Goal: Task Accomplishment & Management: Manage account settings

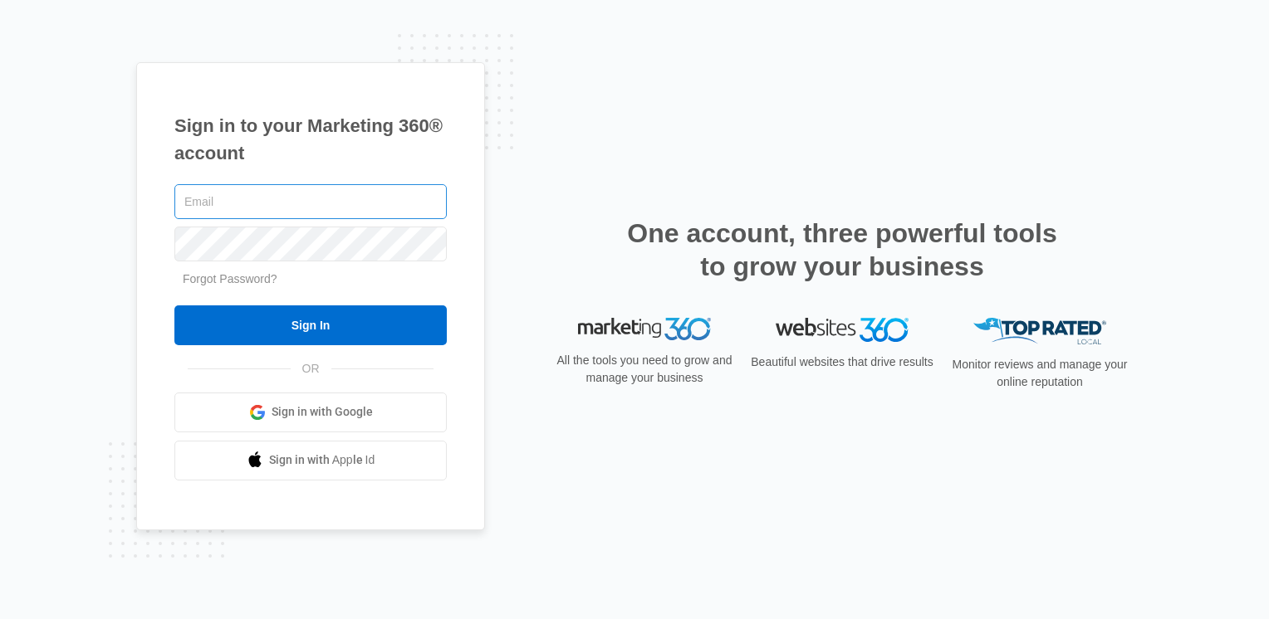
click at [237, 198] on input "text" at bounding box center [310, 201] width 272 height 35
type input "[EMAIL_ADDRESS][DOMAIN_NAME]"
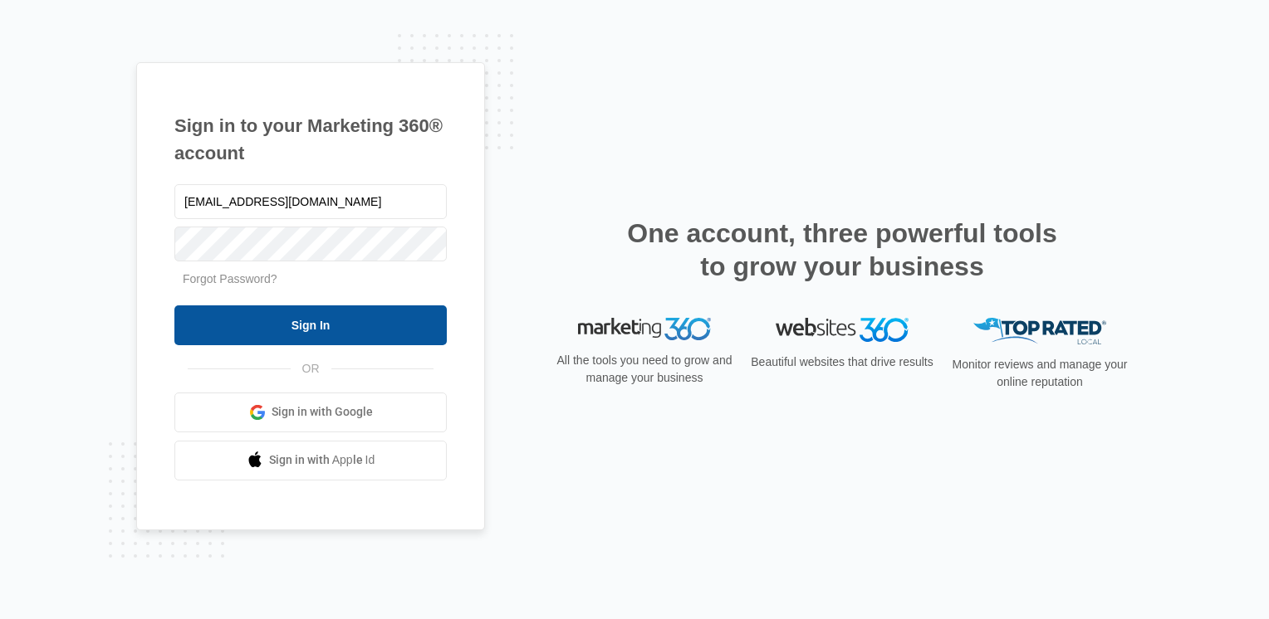
click at [269, 326] on input "Sign In" at bounding box center [310, 326] width 272 height 40
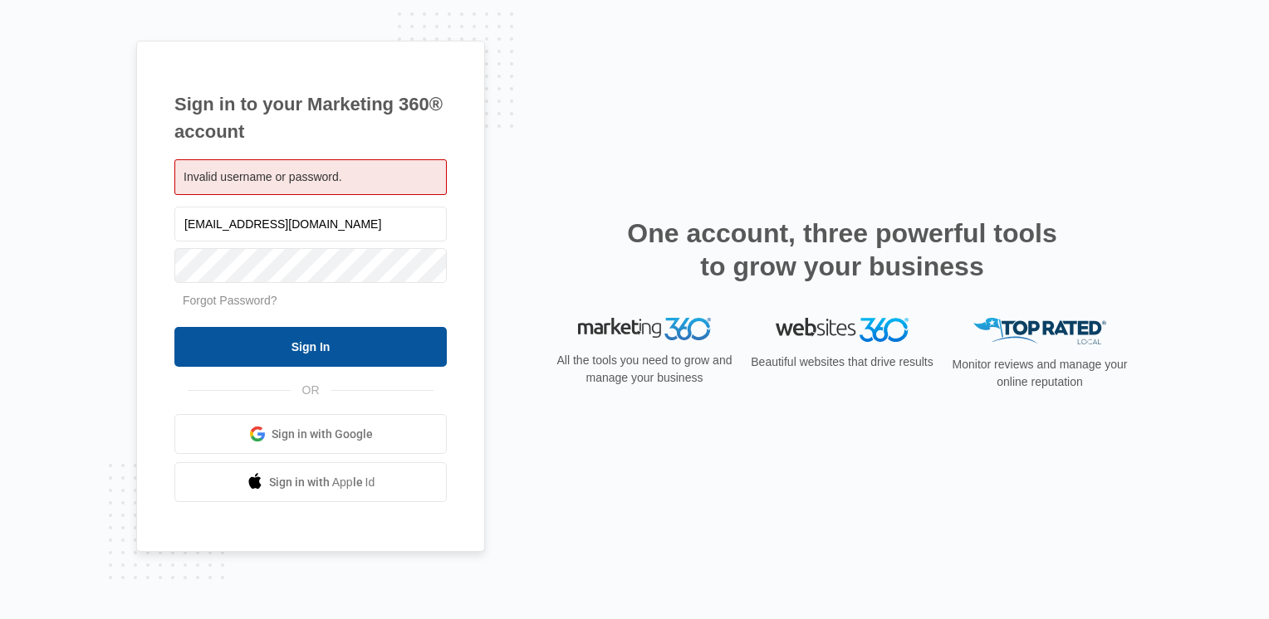
click at [336, 350] on input "Sign In" at bounding box center [310, 347] width 272 height 40
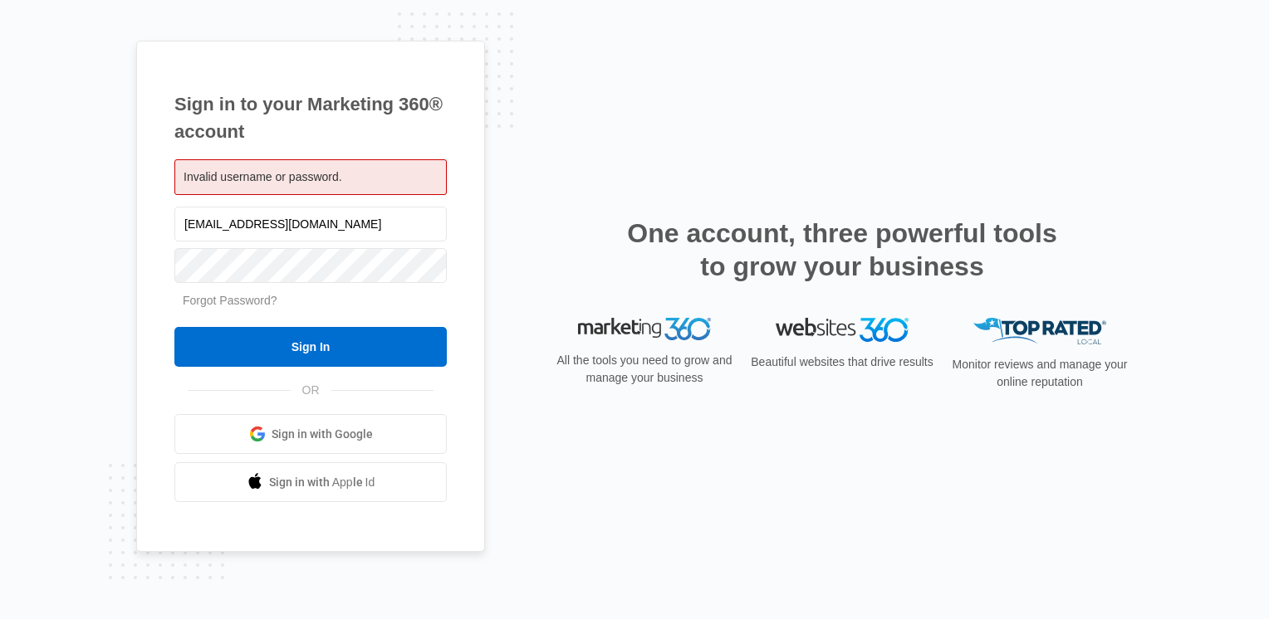
click at [237, 307] on link "Forgot Password?" at bounding box center [230, 300] width 95 height 13
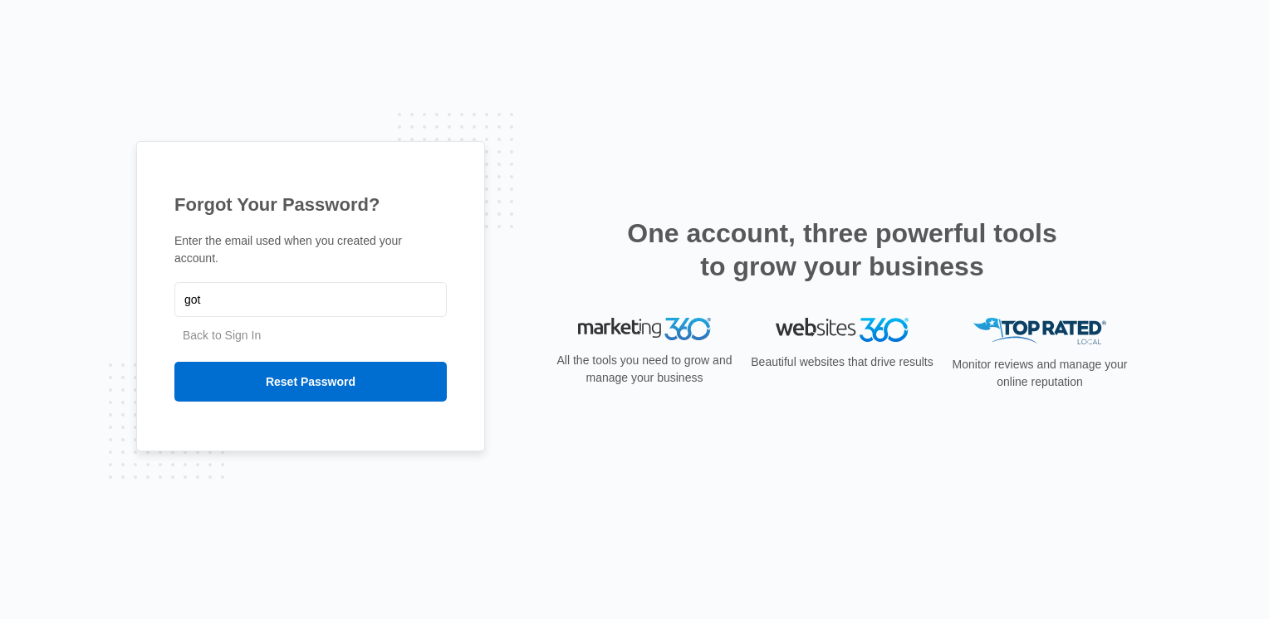
type input "[EMAIL_ADDRESS][DOMAIN_NAME]"
click at [218, 329] on link "Back to Sign In" at bounding box center [222, 335] width 78 height 13
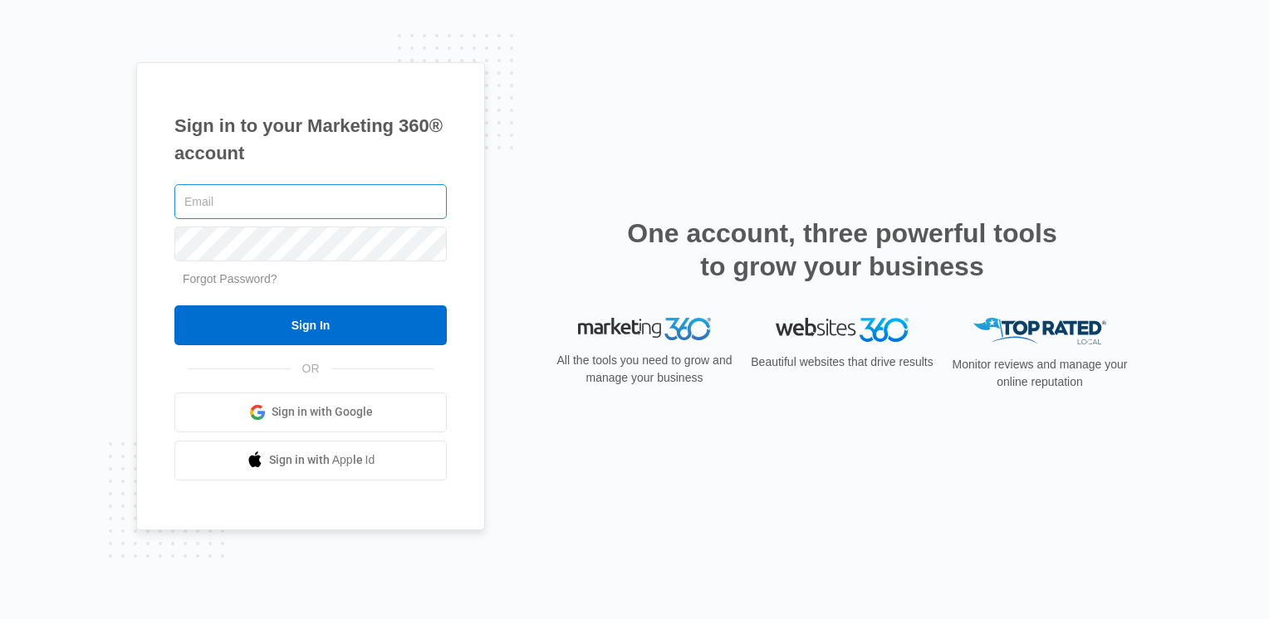
click at [245, 208] on input "text" at bounding box center [310, 201] width 272 height 35
type input "[EMAIL_ADDRESS][DOMAIN_NAME]"
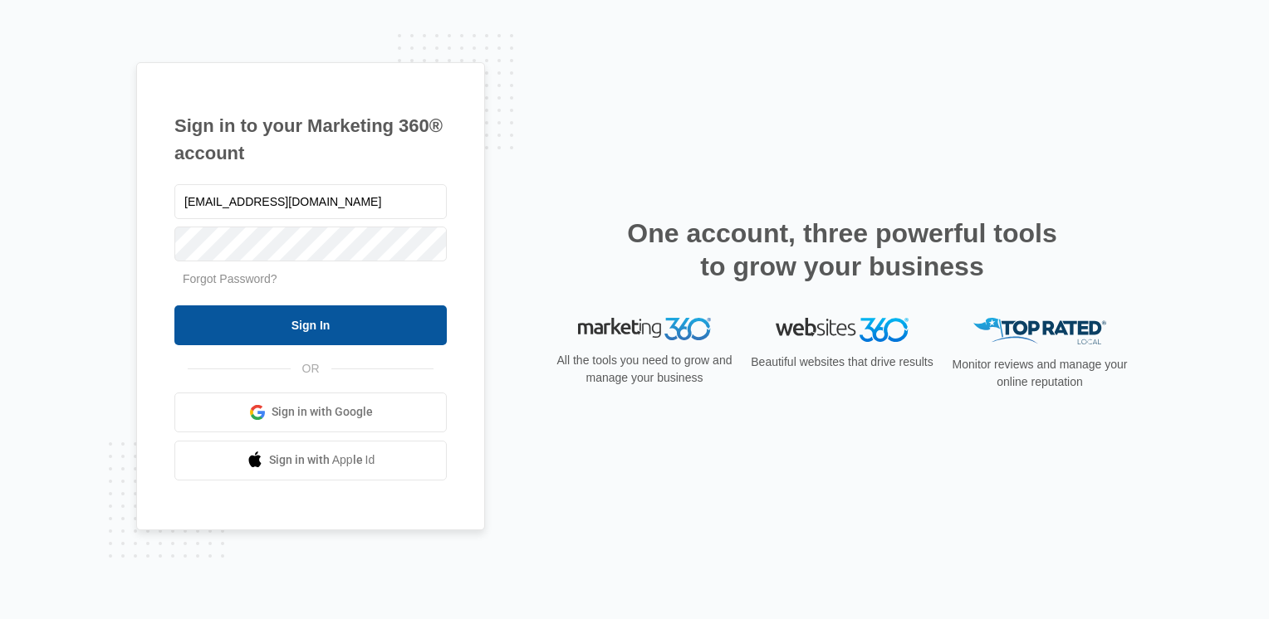
click at [299, 320] on input "Sign In" at bounding box center [310, 326] width 272 height 40
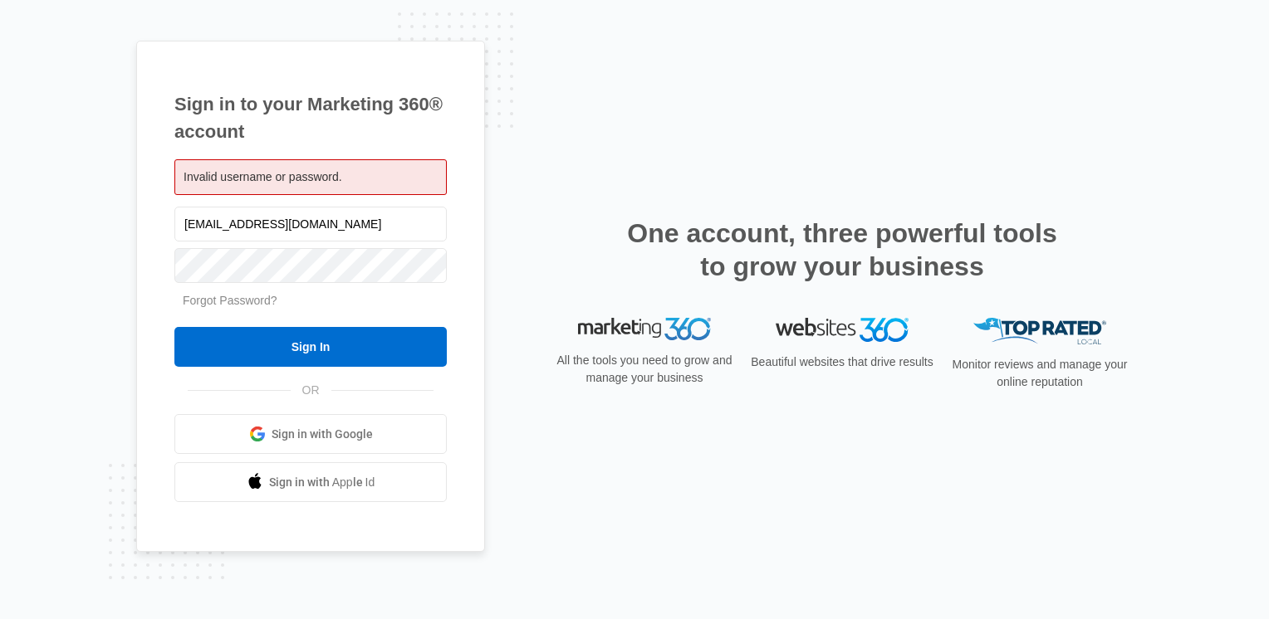
click at [236, 306] on link "Forgot Password?" at bounding box center [230, 300] width 95 height 13
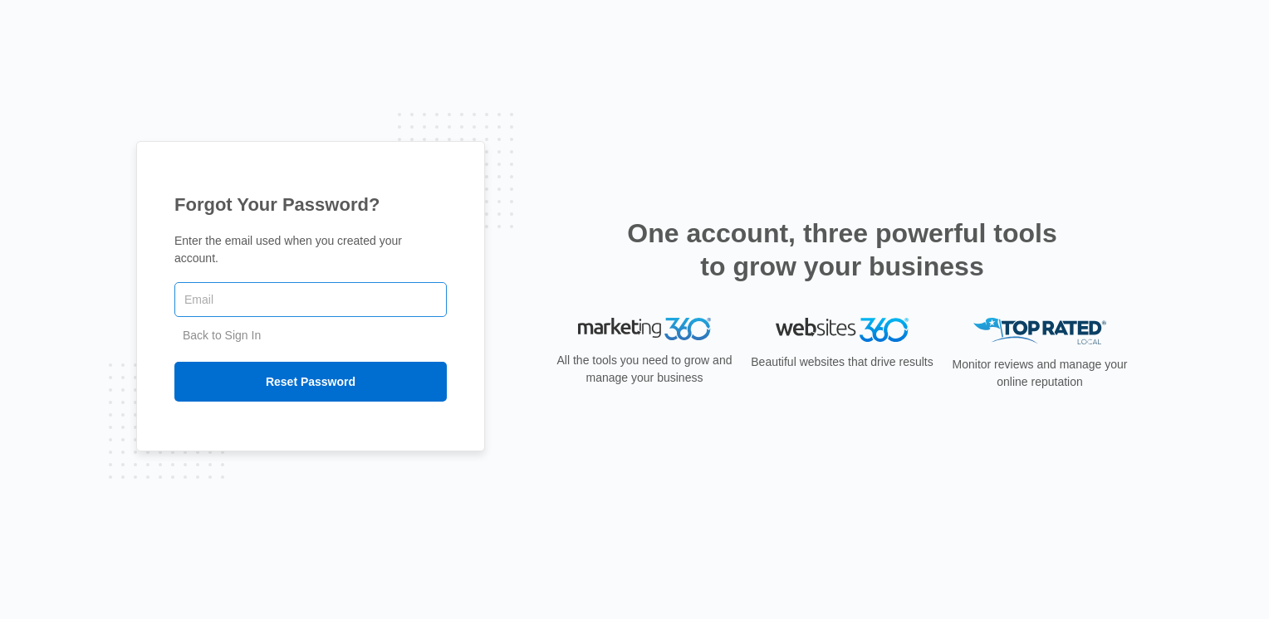
click at [232, 298] on input "text" at bounding box center [310, 299] width 272 height 35
type input "[EMAIL_ADDRESS][DOMAIN_NAME]"
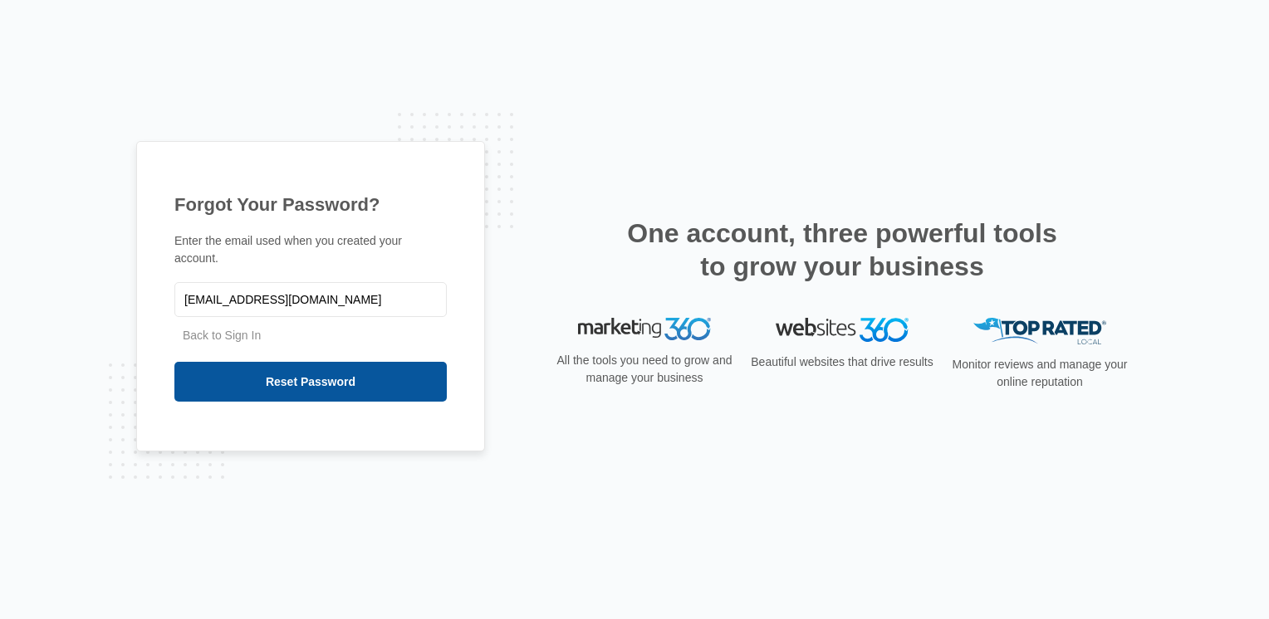
click at [280, 379] on input "Reset Password" at bounding box center [310, 382] width 272 height 40
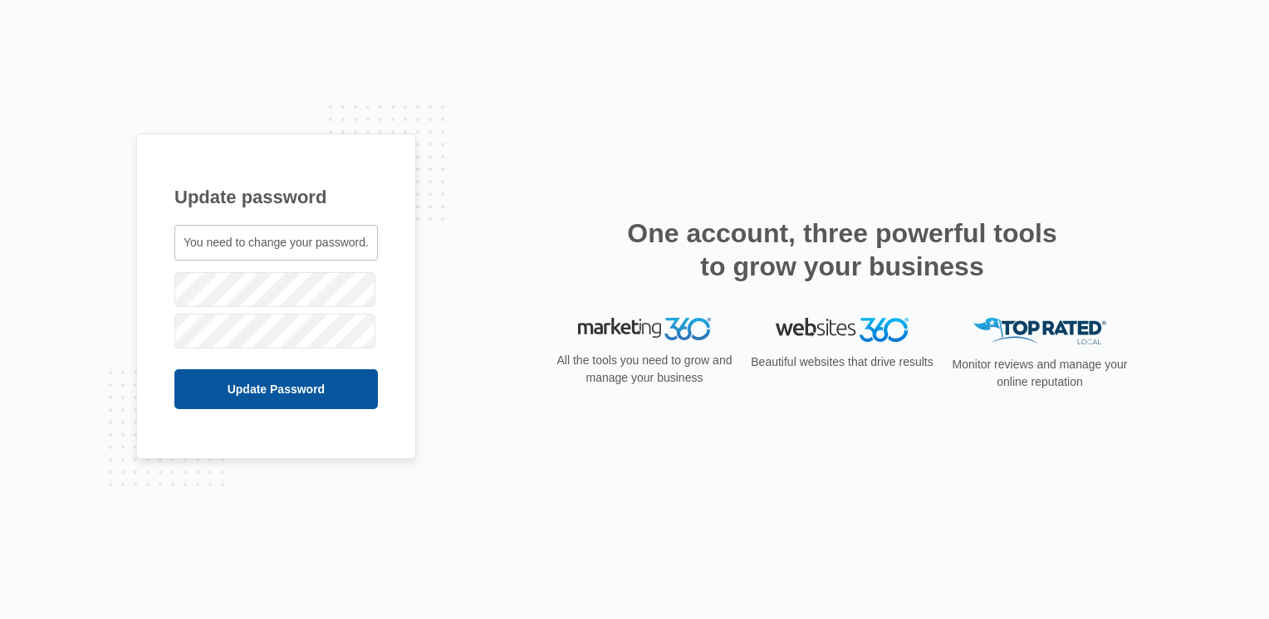
click at [252, 400] on input "Update Password" at bounding box center [275, 389] width 203 height 40
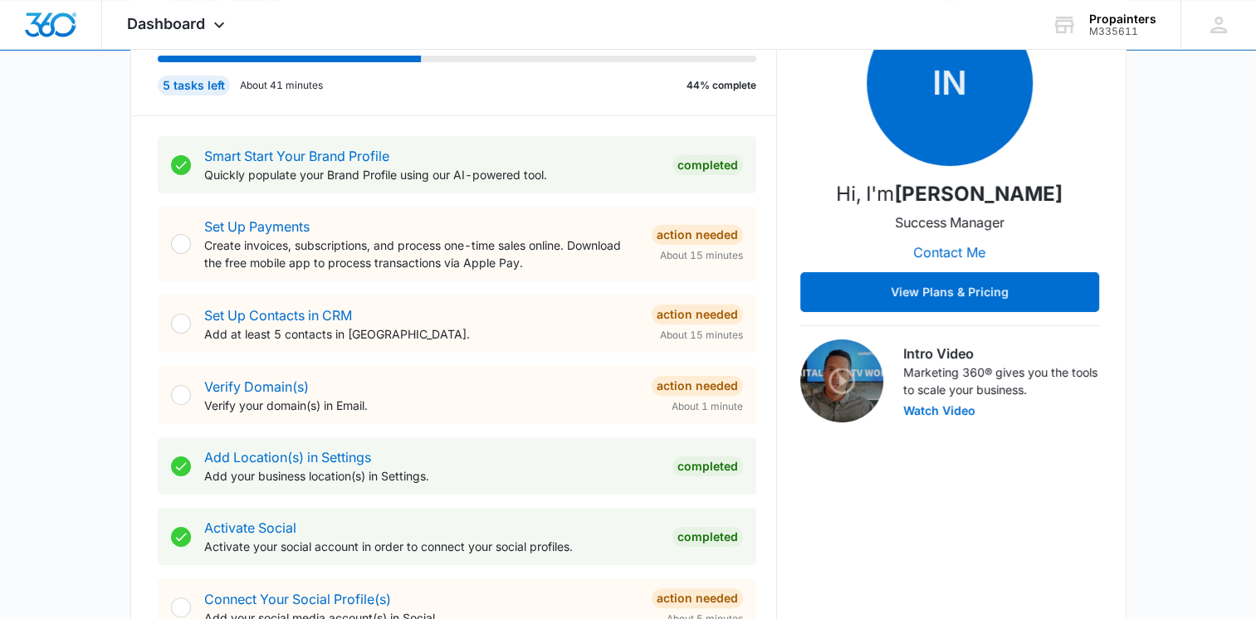
scroll to position [249, 0]
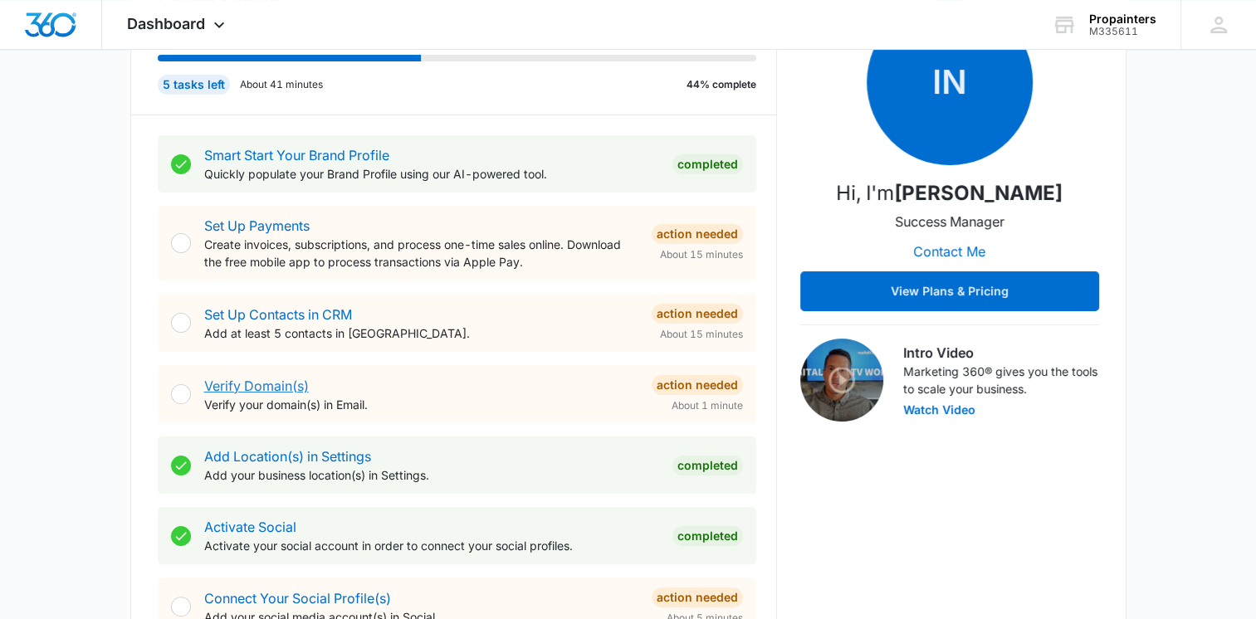
click at [242, 385] on link "Verify Domain(s)" at bounding box center [256, 386] width 105 height 17
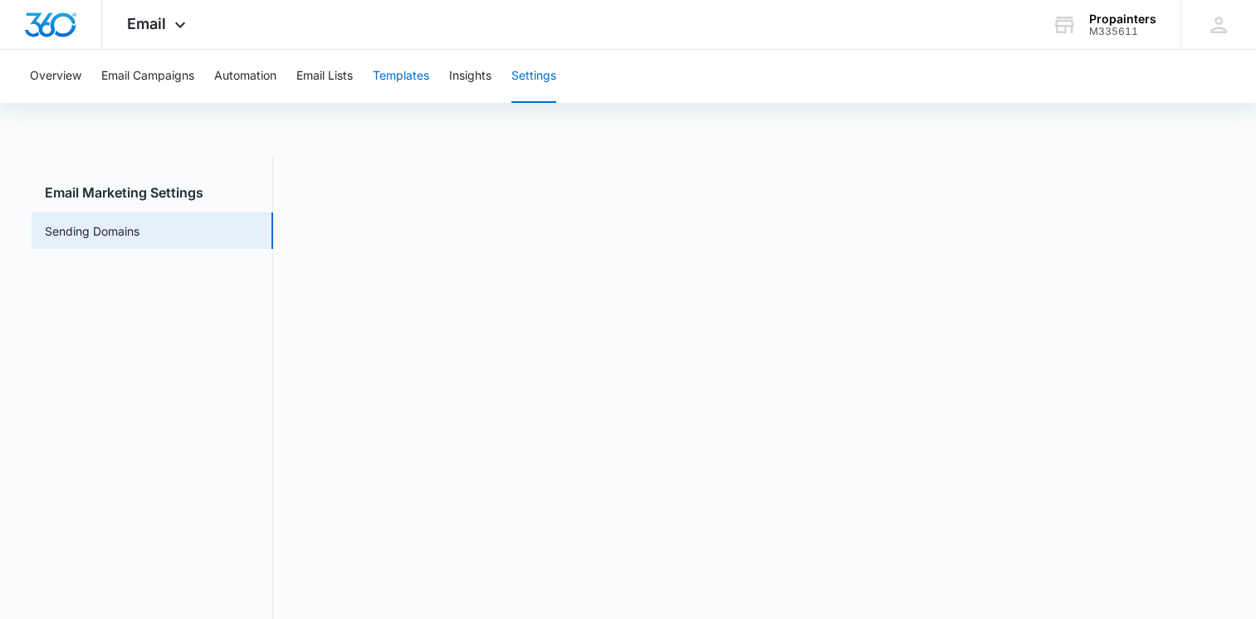
click at [408, 76] on button "Templates" at bounding box center [401, 76] width 56 height 53
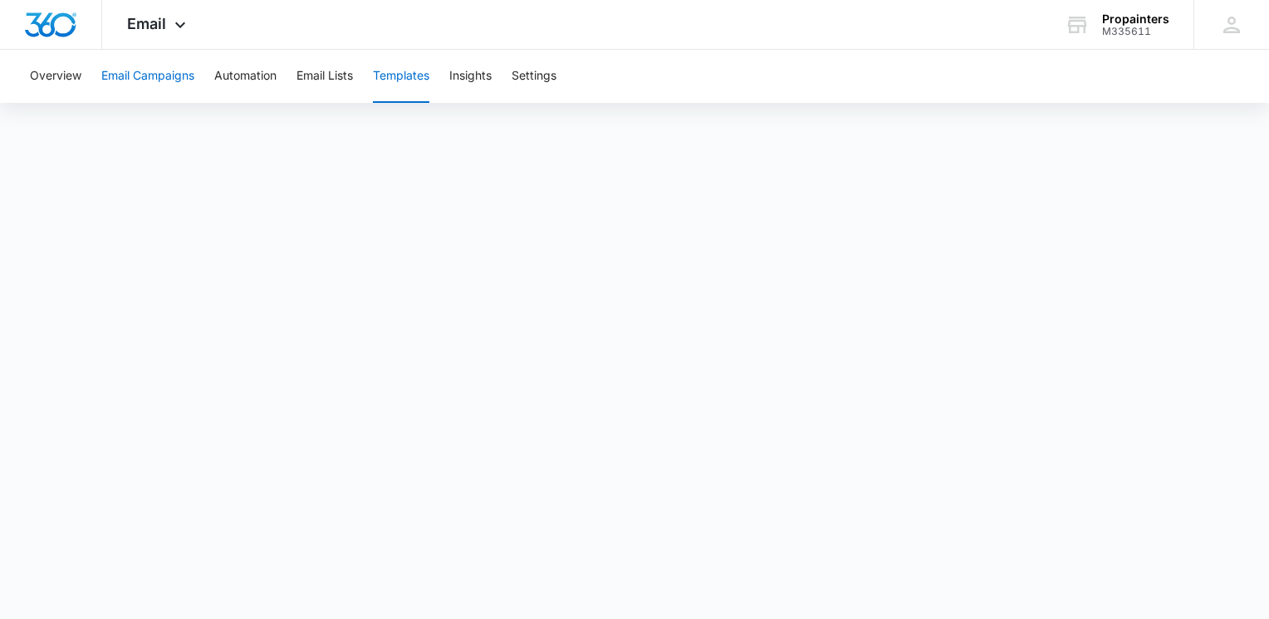
click at [149, 81] on button "Email Campaigns" at bounding box center [147, 76] width 93 height 53
click at [63, 78] on button "Overview" at bounding box center [55, 76] width 51 height 53
click at [62, 27] on img "Dashboard" at bounding box center [50, 24] width 53 height 25
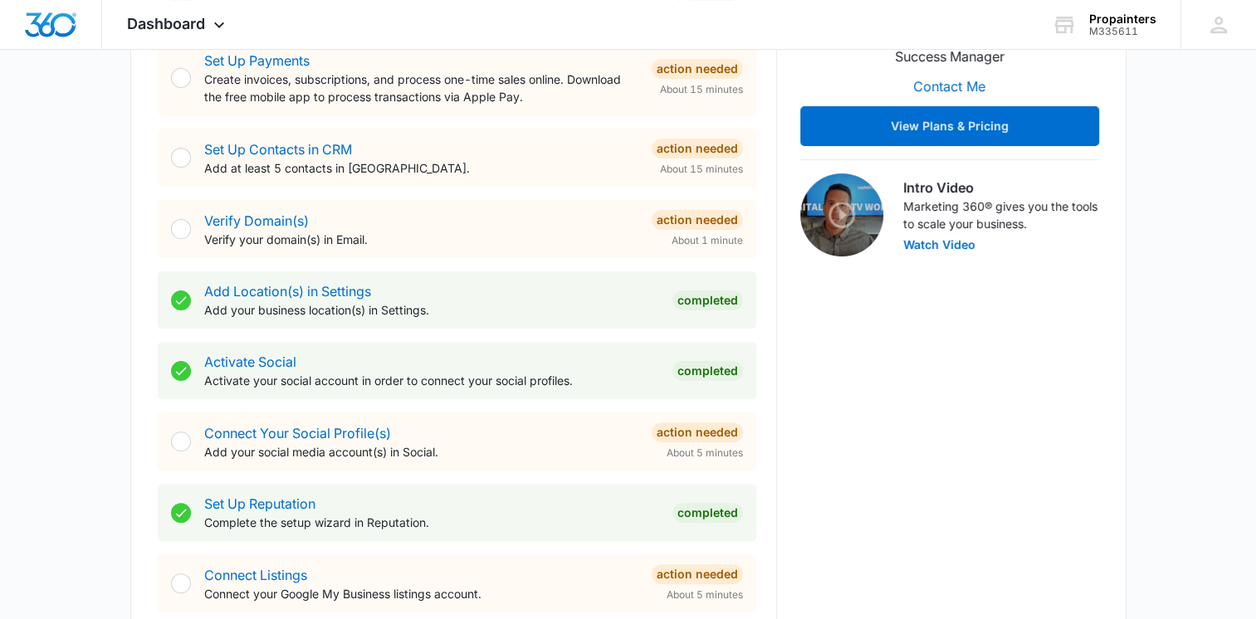
scroll to position [415, 0]
click at [301, 428] on link "Connect Your Social Profile(s)" at bounding box center [297, 432] width 187 height 17
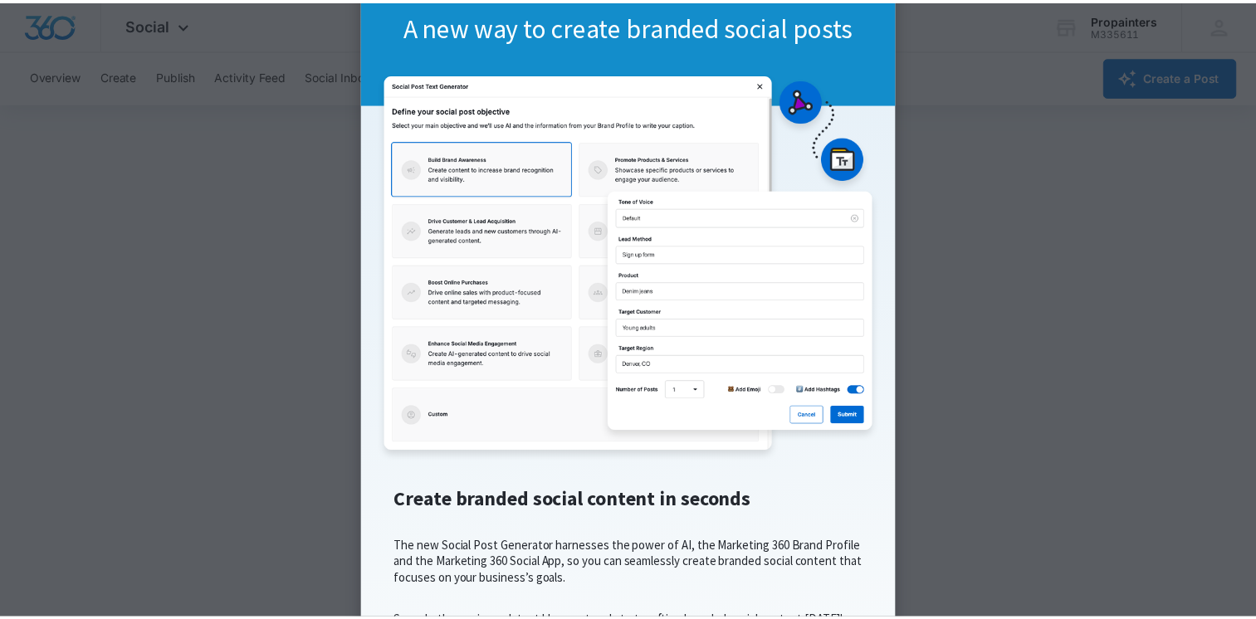
scroll to position [8, 0]
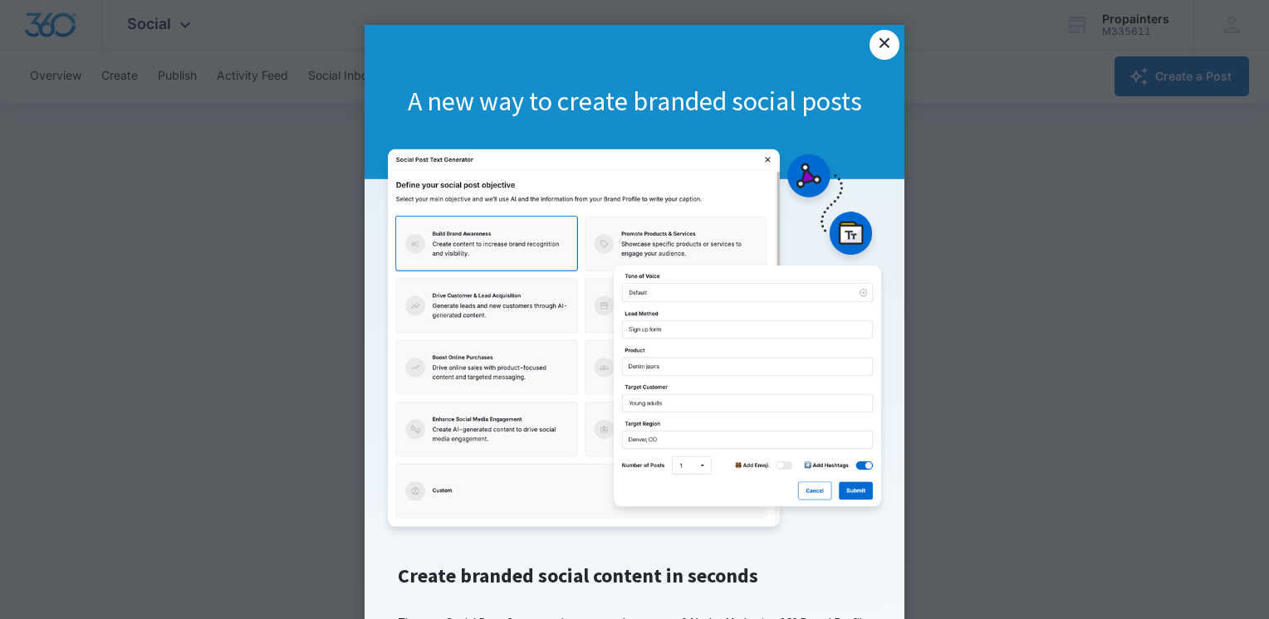
click at [876, 51] on link "×" at bounding box center [884, 45] width 30 height 30
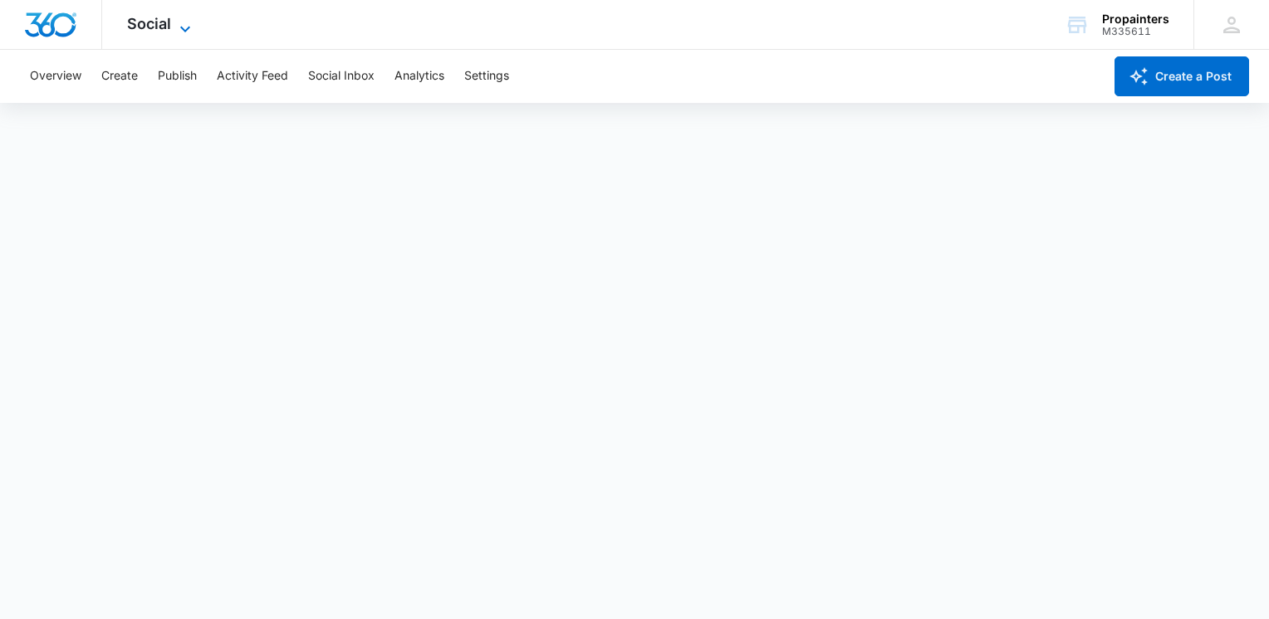
click at [185, 29] on icon at bounding box center [185, 29] width 10 height 6
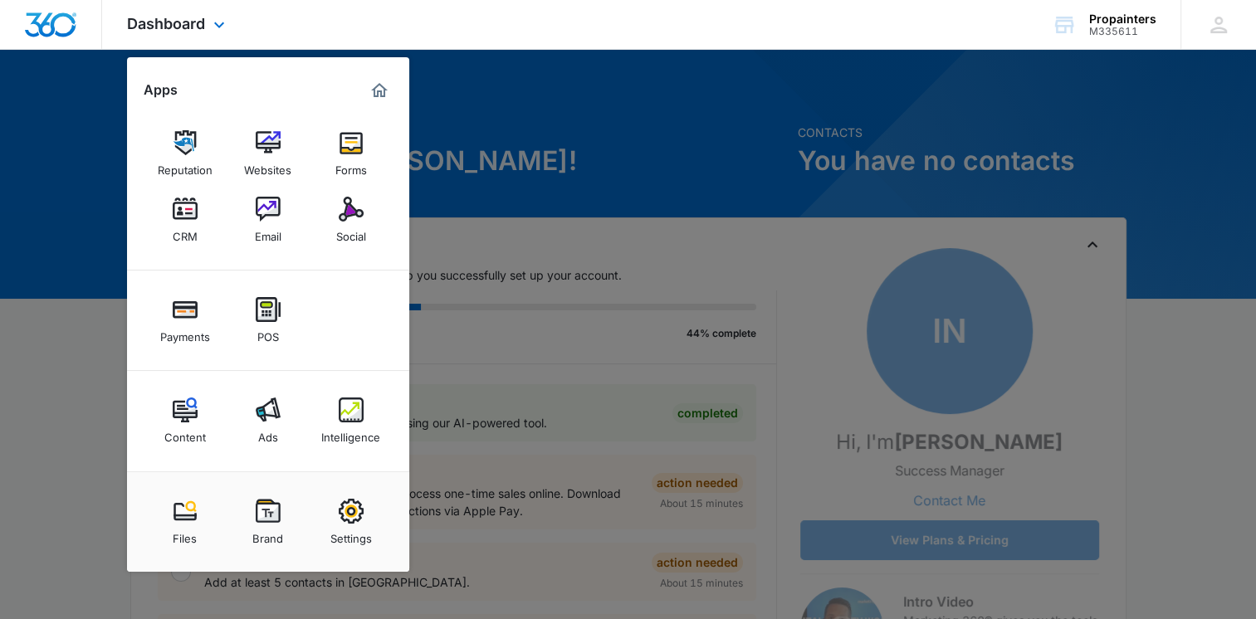
click at [350, 22] on div "Dashboard Apps Reputation Websites Forms CRM Email Social Payments POS Content …" at bounding box center [628, 25] width 1256 height 50
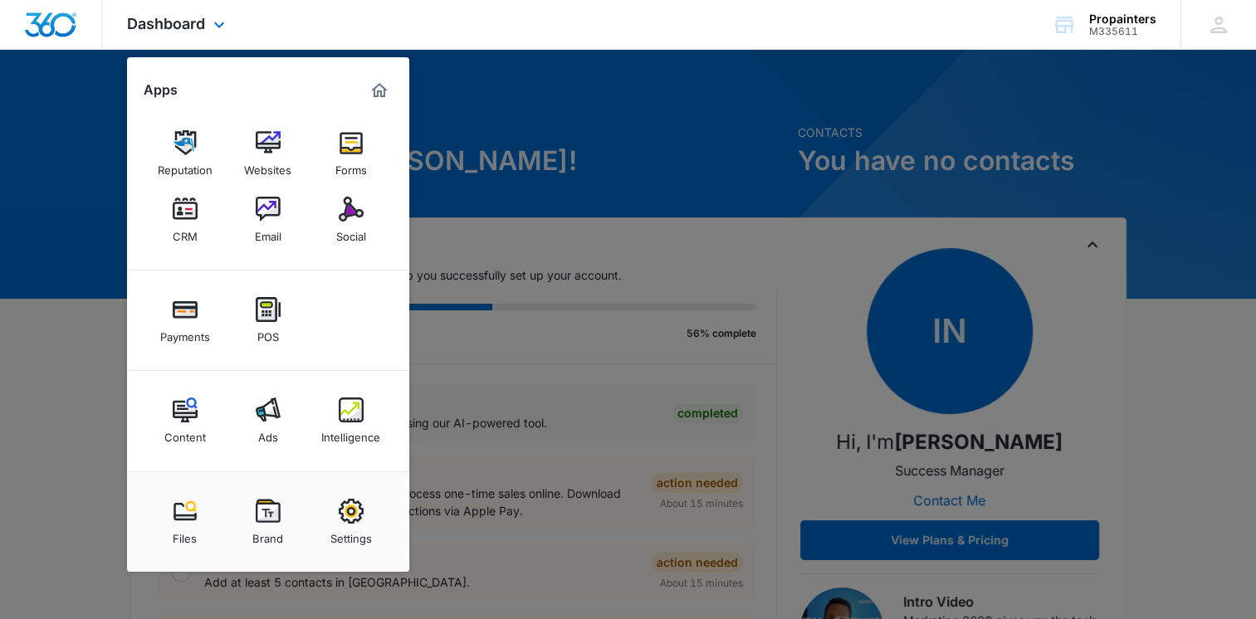
click at [704, 37] on div "Dashboard Apps Reputation Websites Forms CRM Email Social Payments POS Content …" at bounding box center [628, 25] width 1256 height 50
click at [550, 191] on div at bounding box center [628, 309] width 1256 height 619
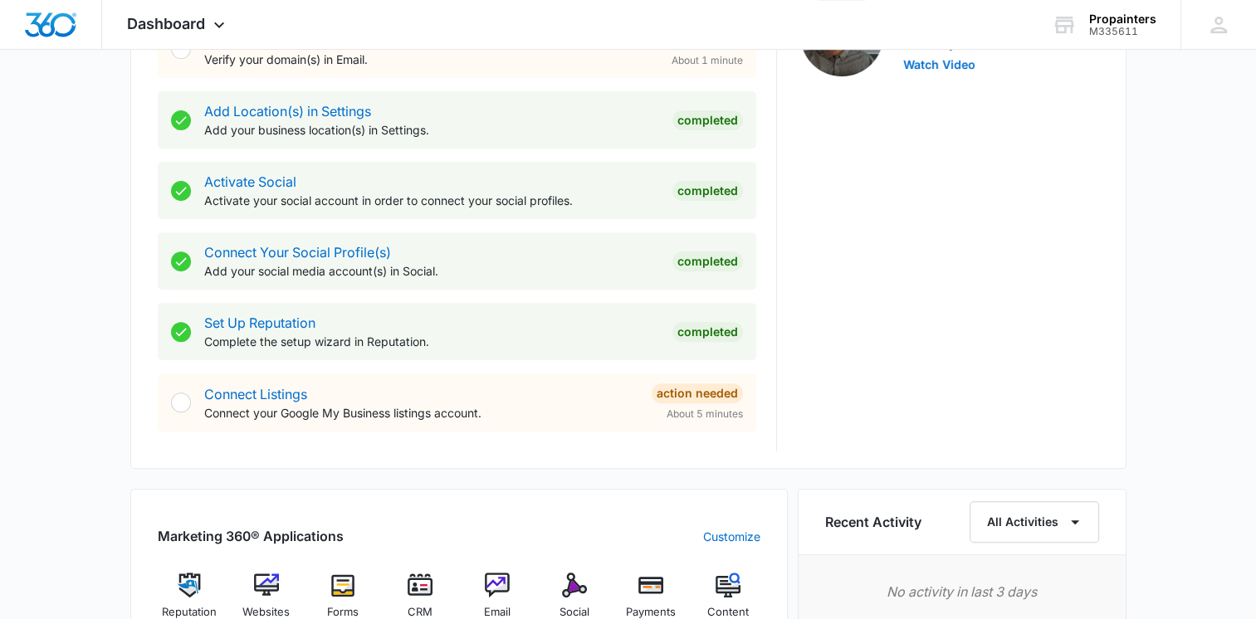
scroll to position [581, 0]
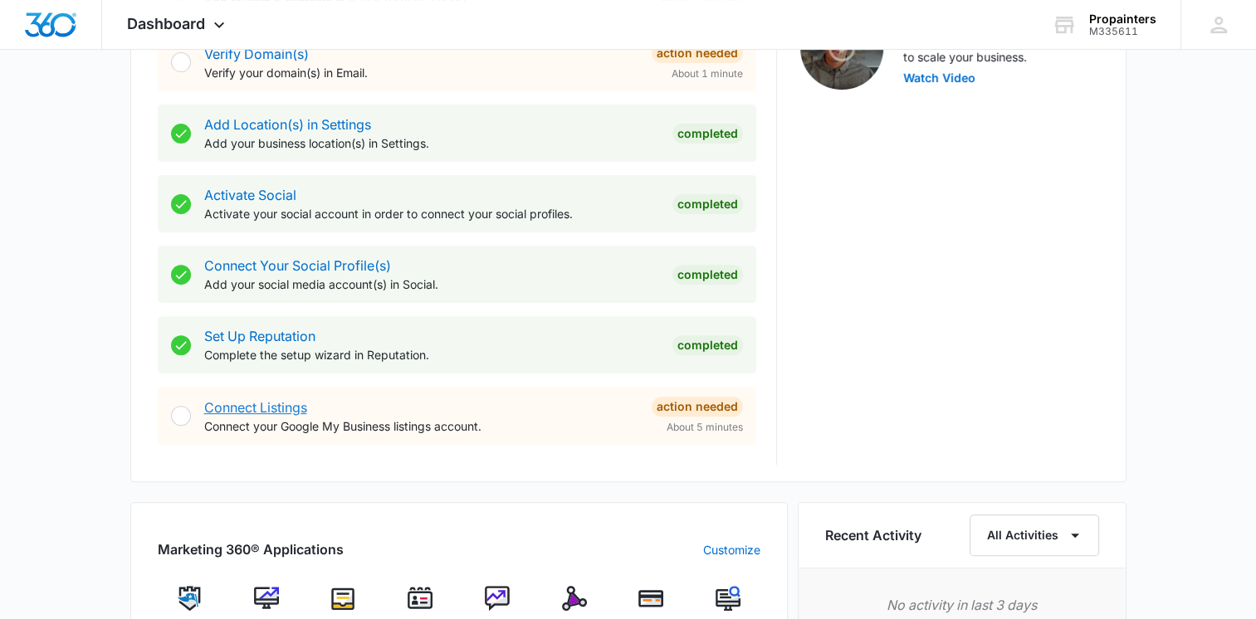
click at [244, 410] on link "Connect Listings" at bounding box center [255, 407] width 103 height 17
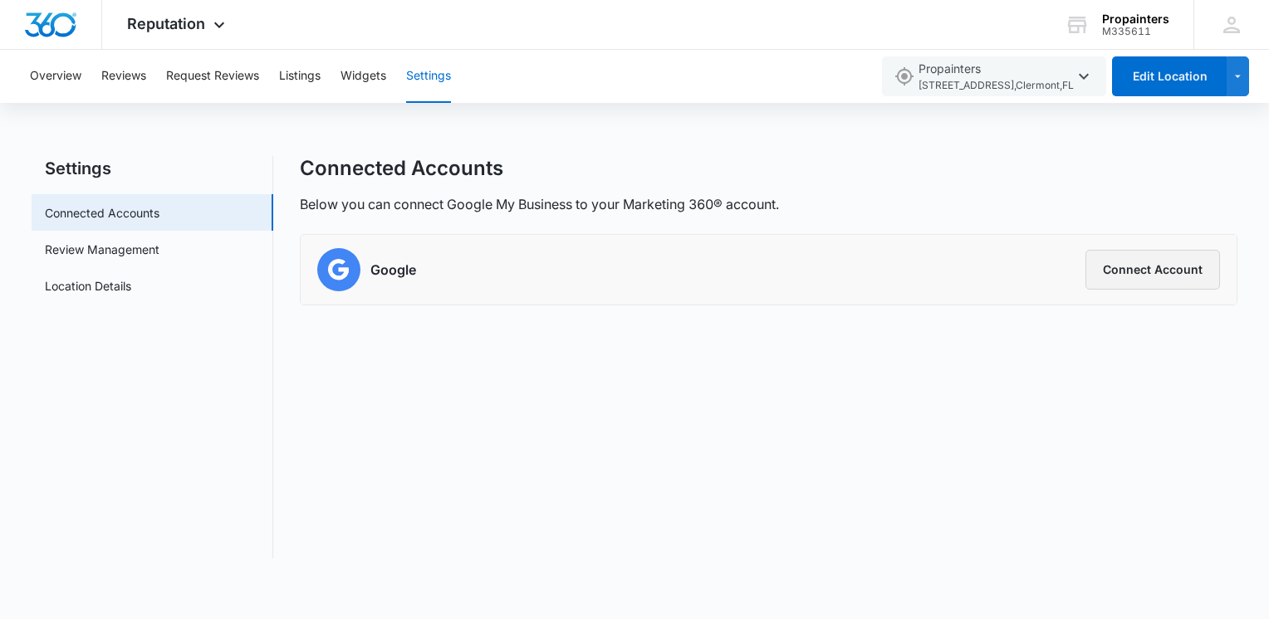
click at [1132, 259] on button "Connect Account" at bounding box center [1152, 270] width 135 height 40
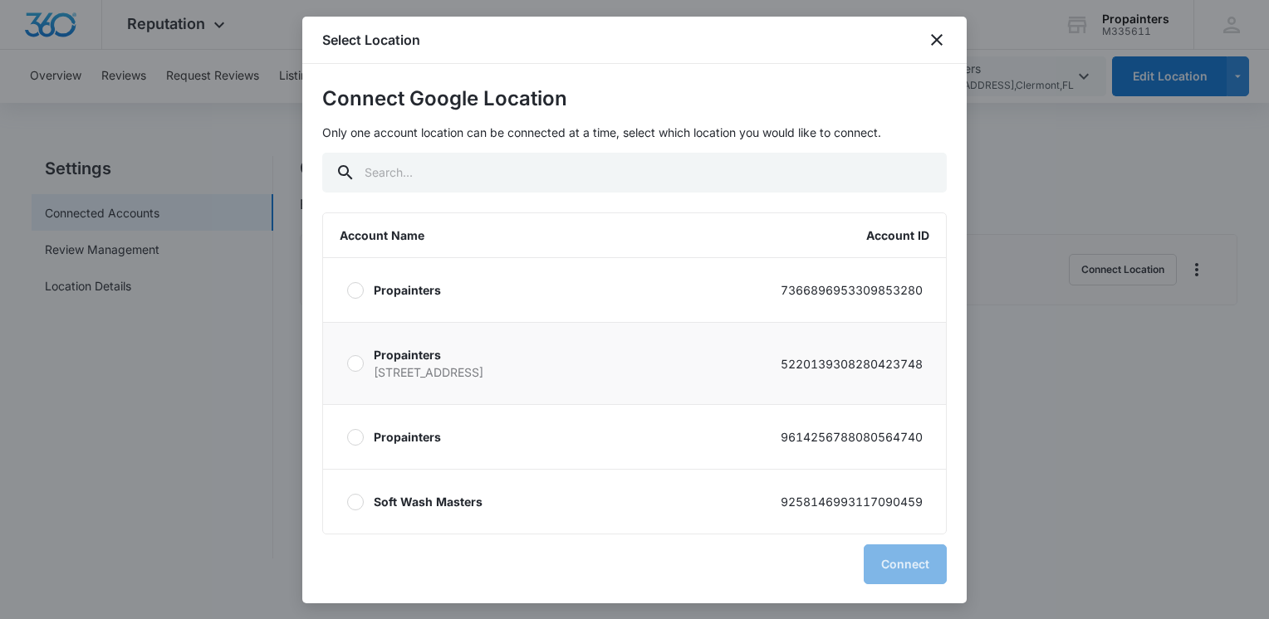
click at [351, 363] on div at bounding box center [355, 363] width 17 height 17
click at [347, 364] on input "Propainters [STREET_ADDRESS] 5220139308280423748" at bounding box center [346, 364] width 1 height 1
radio input "true"
click at [917, 565] on button "Connect" at bounding box center [904, 565] width 83 height 40
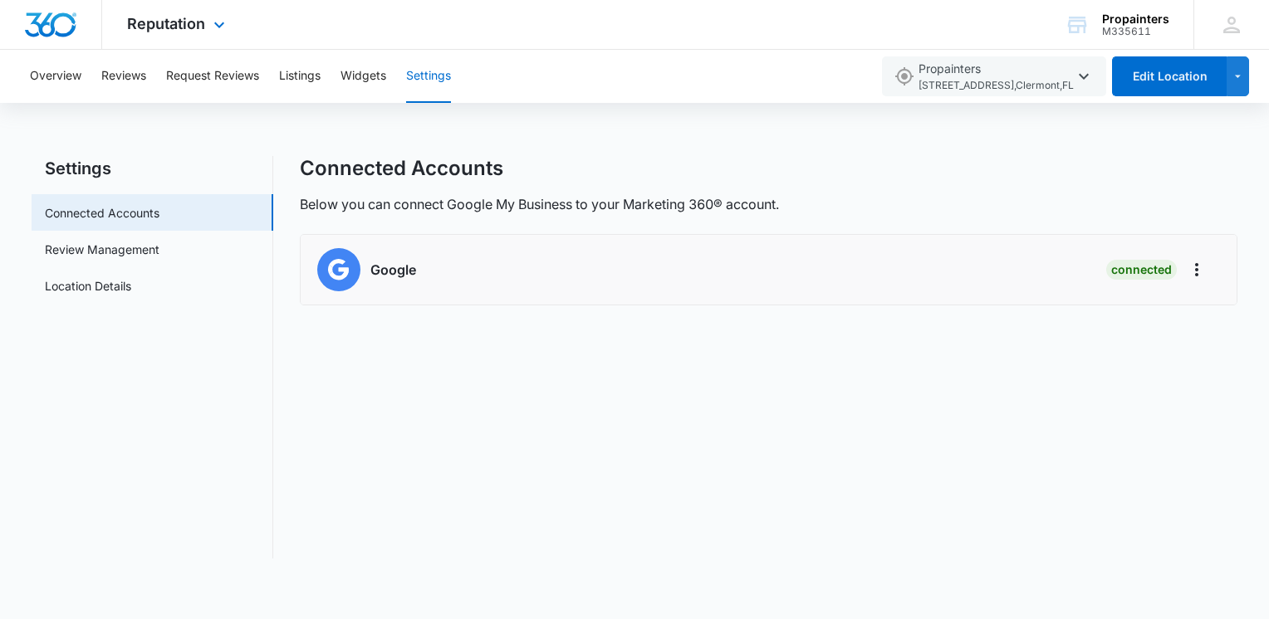
click at [66, 31] on img "Dashboard" at bounding box center [50, 24] width 53 height 25
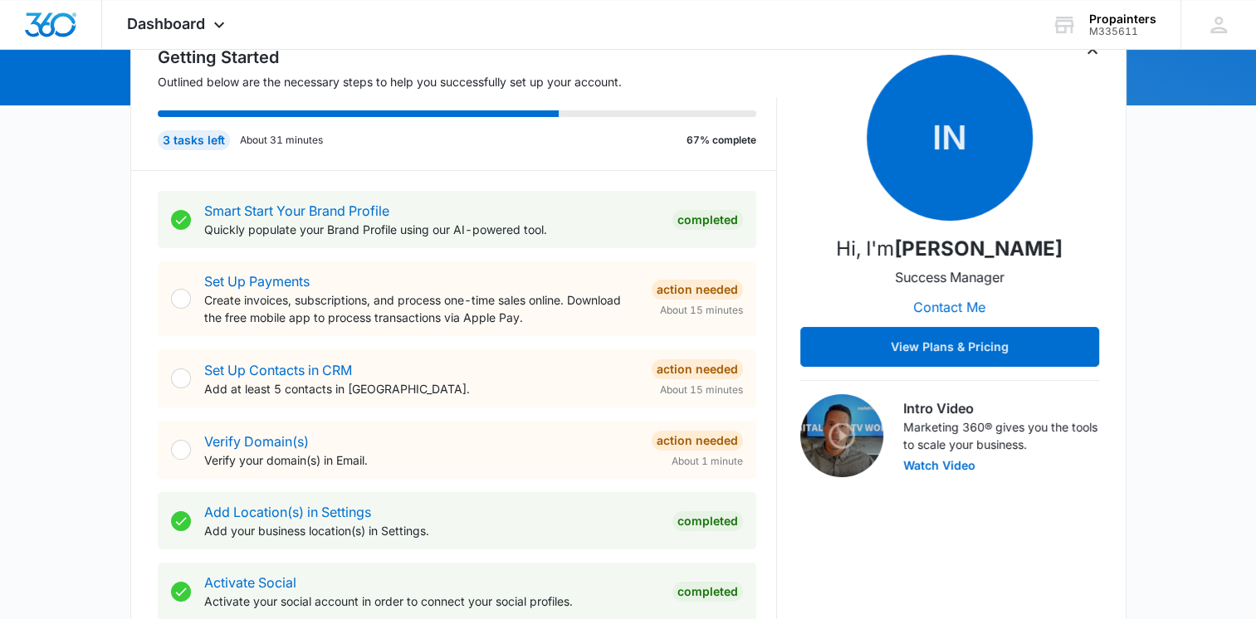
scroll to position [154, 0]
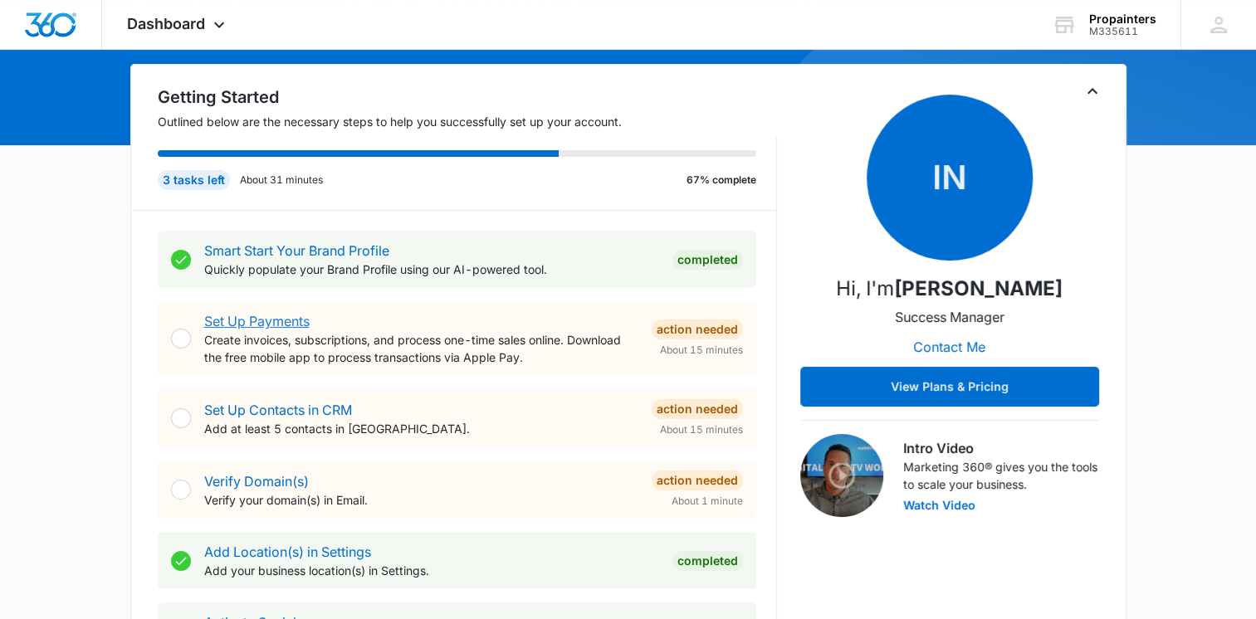
click at [249, 325] on link "Set Up Payments" at bounding box center [256, 321] width 105 height 17
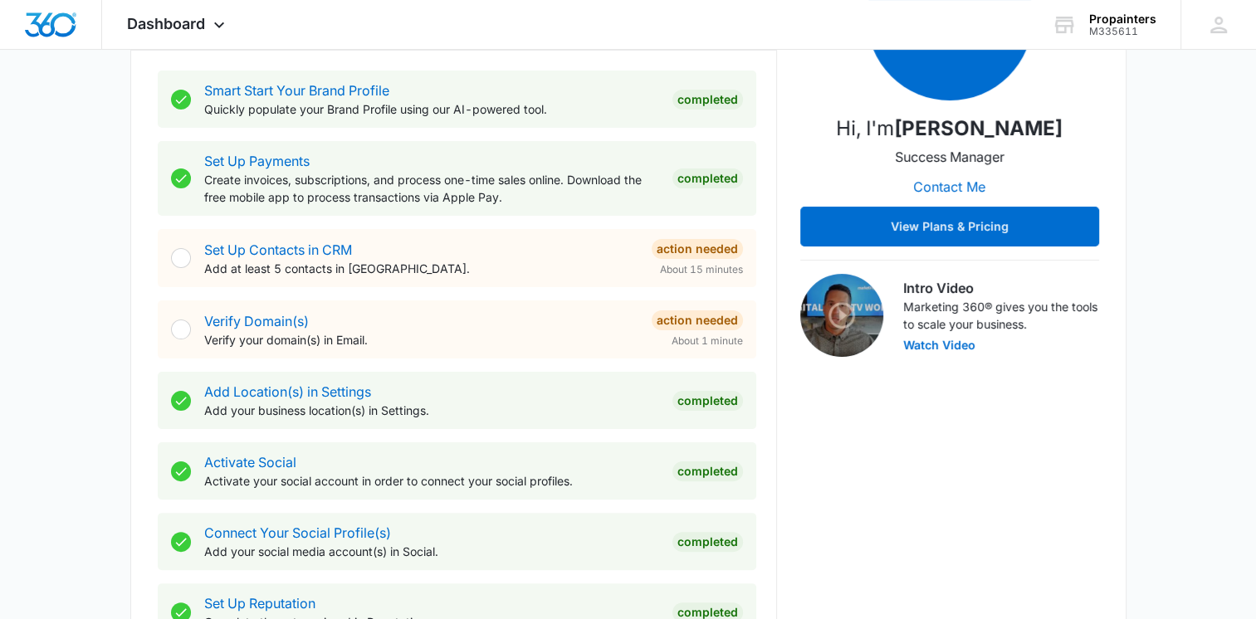
scroll to position [332, 0]
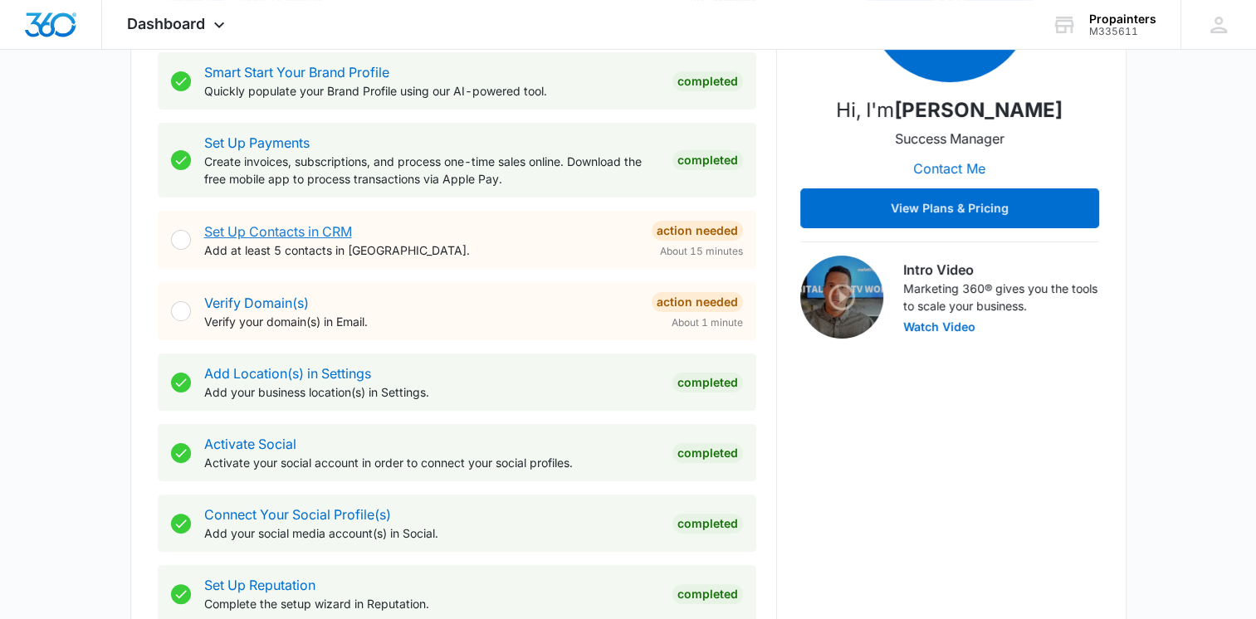
click at [298, 237] on link "Set Up Contacts in CRM" at bounding box center [278, 231] width 148 height 17
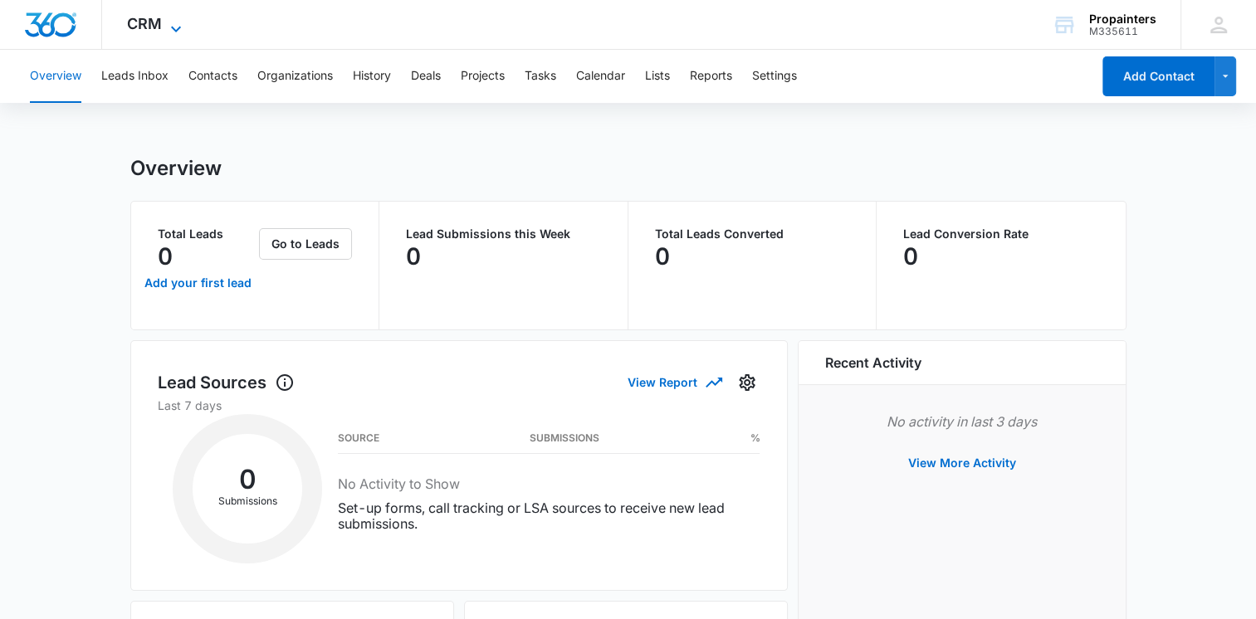
click at [173, 22] on icon at bounding box center [176, 29] width 20 height 20
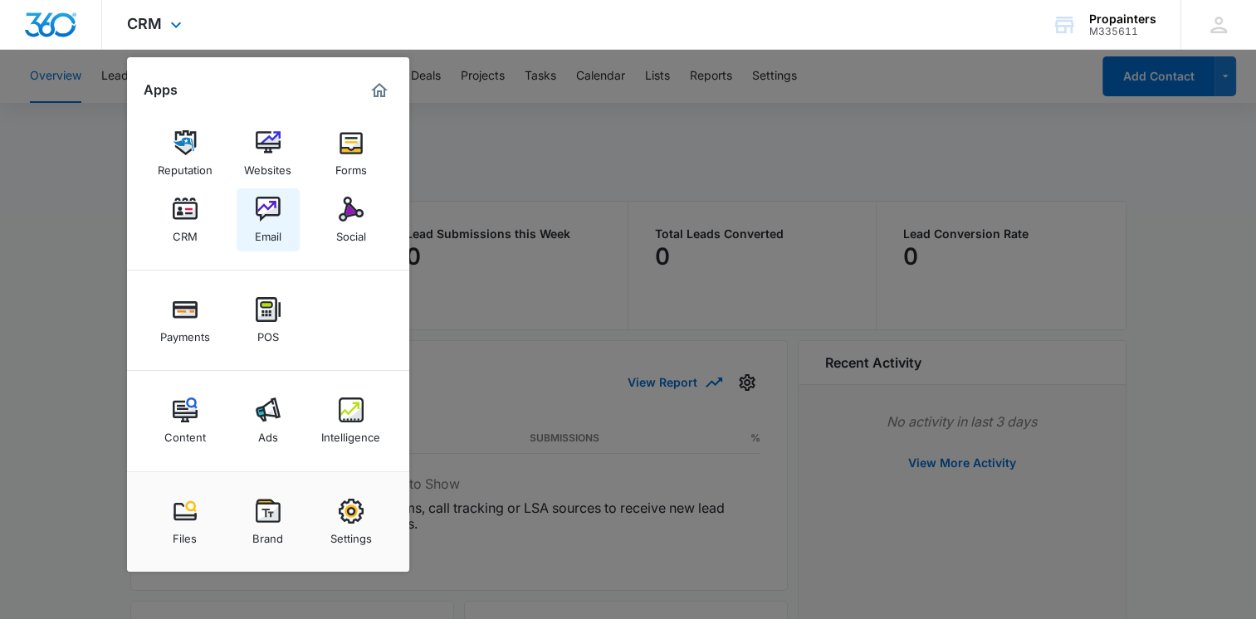
click at [267, 220] on img at bounding box center [268, 209] width 25 height 25
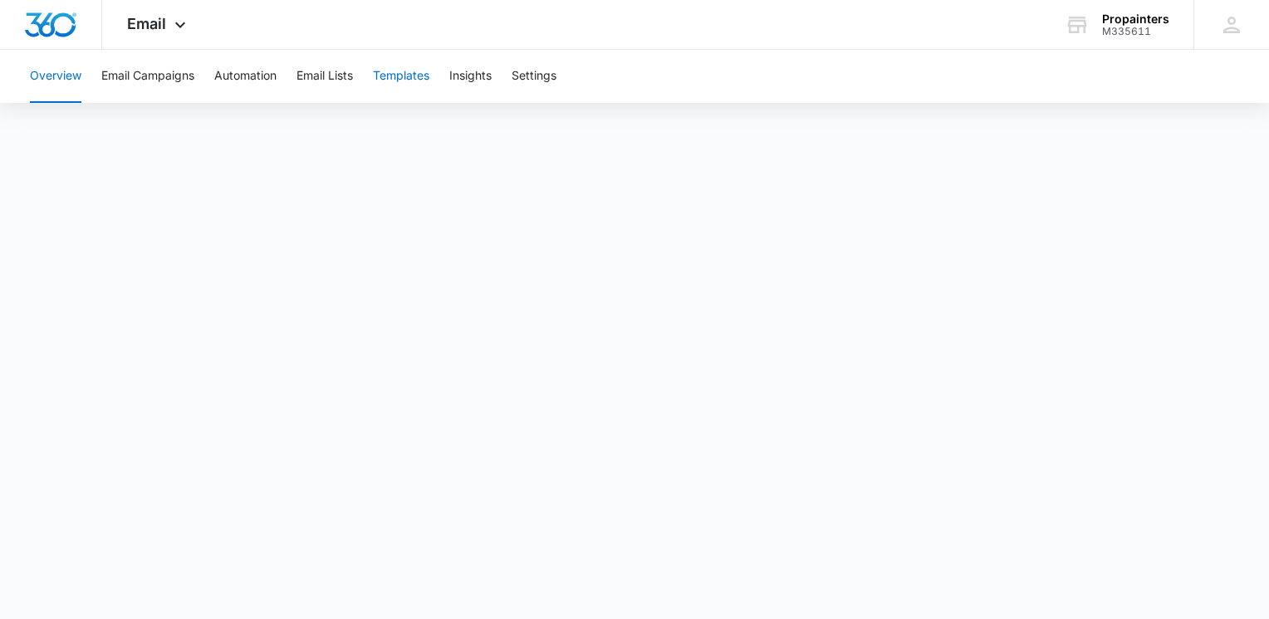
click at [420, 68] on button "Templates" at bounding box center [401, 76] width 56 height 53
